Goal: Information Seeking & Learning: Check status

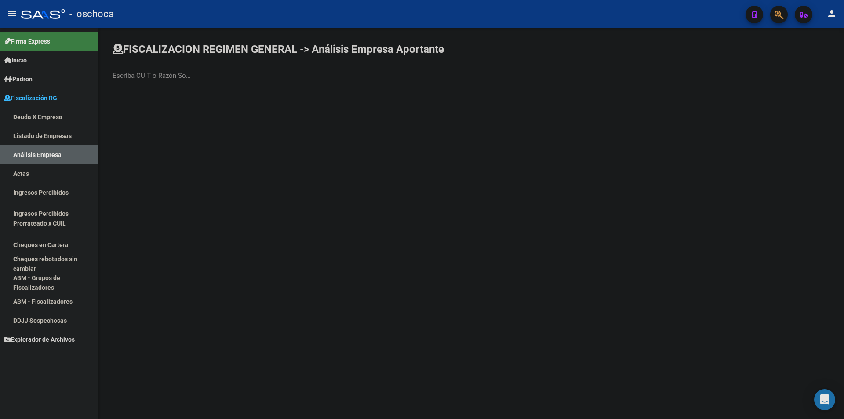
click at [143, 72] on input "Escriba CUIT o Razón Social para buscar" at bounding box center [152, 76] width 79 height 8
type input "fresh st"
click at [223, 83] on span "FRESH STRAWBERRIES S.R.L." at bounding box center [245, 92] width 250 height 21
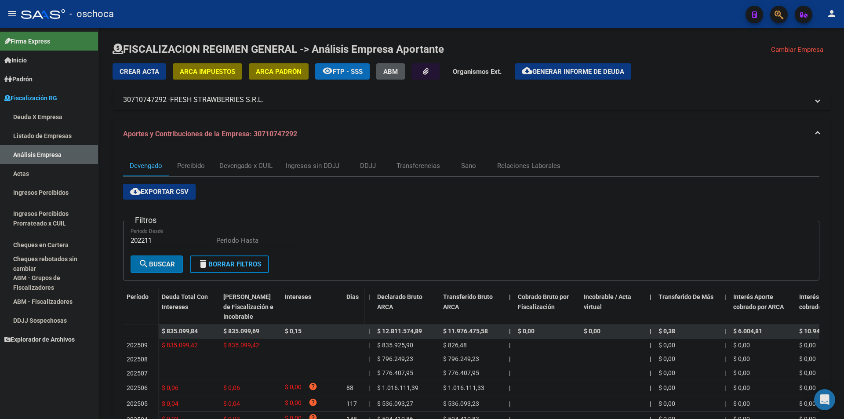
scroll to position [130, 0]
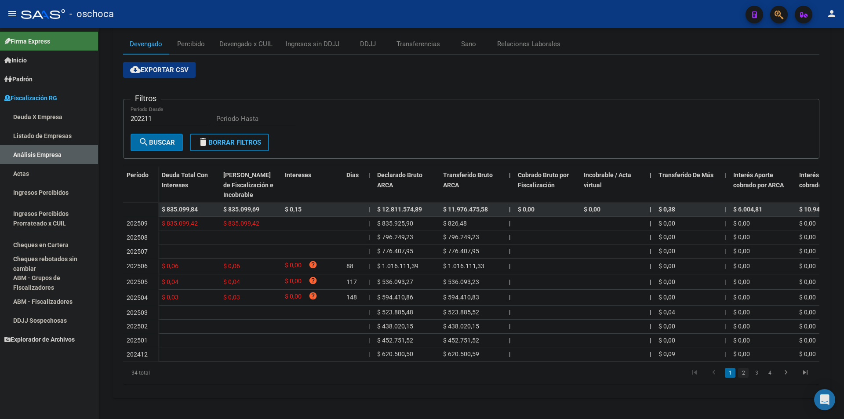
click at [746, 368] on link "2" at bounding box center [743, 373] width 11 height 10
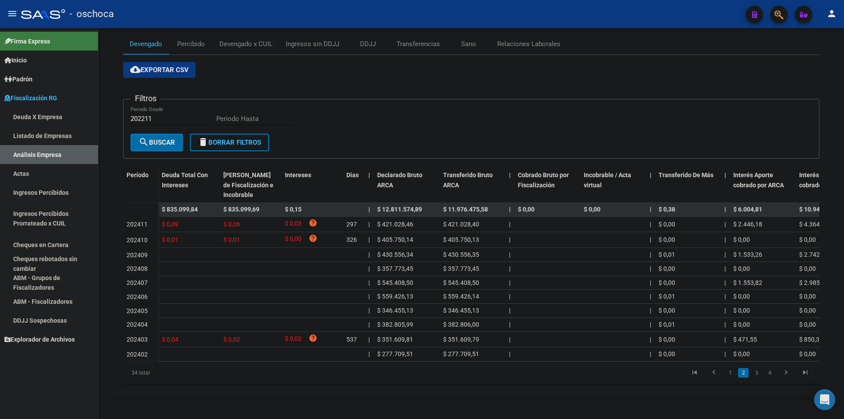
click at [749, 370] on li "2" at bounding box center [743, 372] width 13 height 15
click at [755, 371] on link "3" at bounding box center [756, 373] width 11 height 10
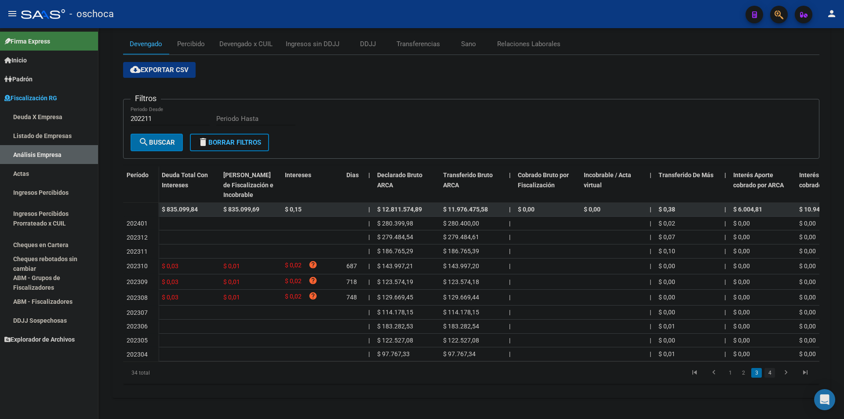
click at [769, 375] on link "4" at bounding box center [770, 373] width 11 height 10
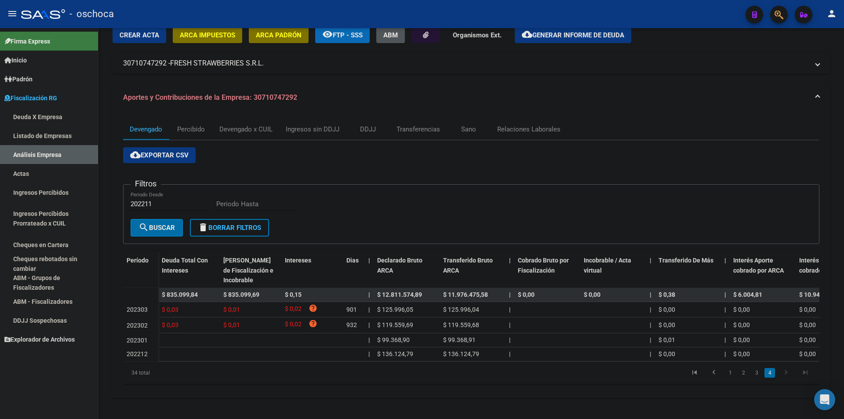
scroll to position [44, 0]
click at [731, 379] on li "1" at bounding box center [730, 372] width 13 height 15
click at [728, 371] on link "1" at bounding box center [730, 373] width 11 height 10
